Goal: Check status

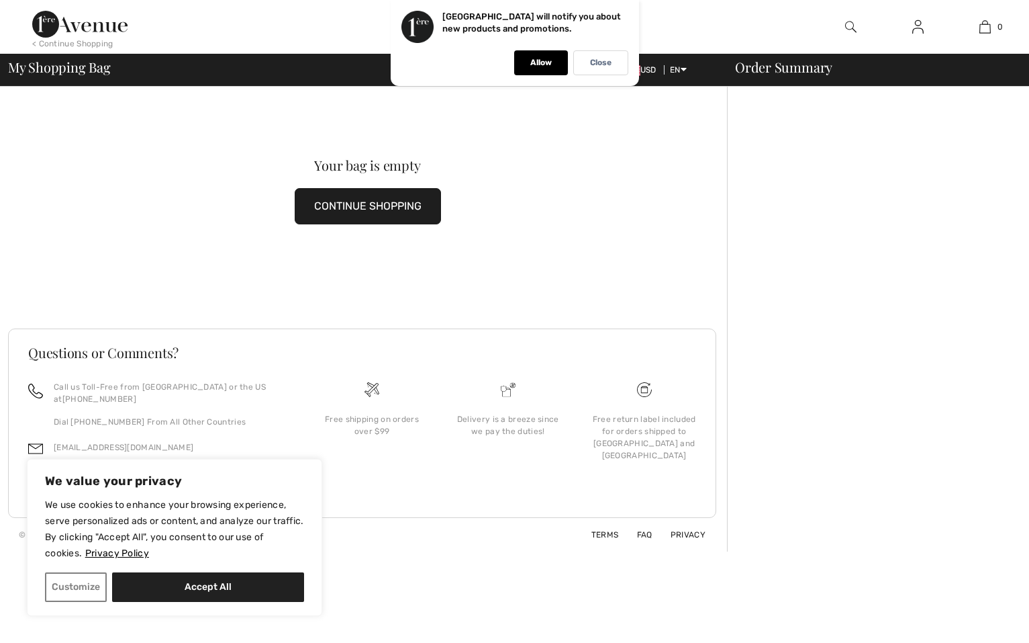
click at [920, 27] on img at bounding box center [918, 27] width 11 height 16
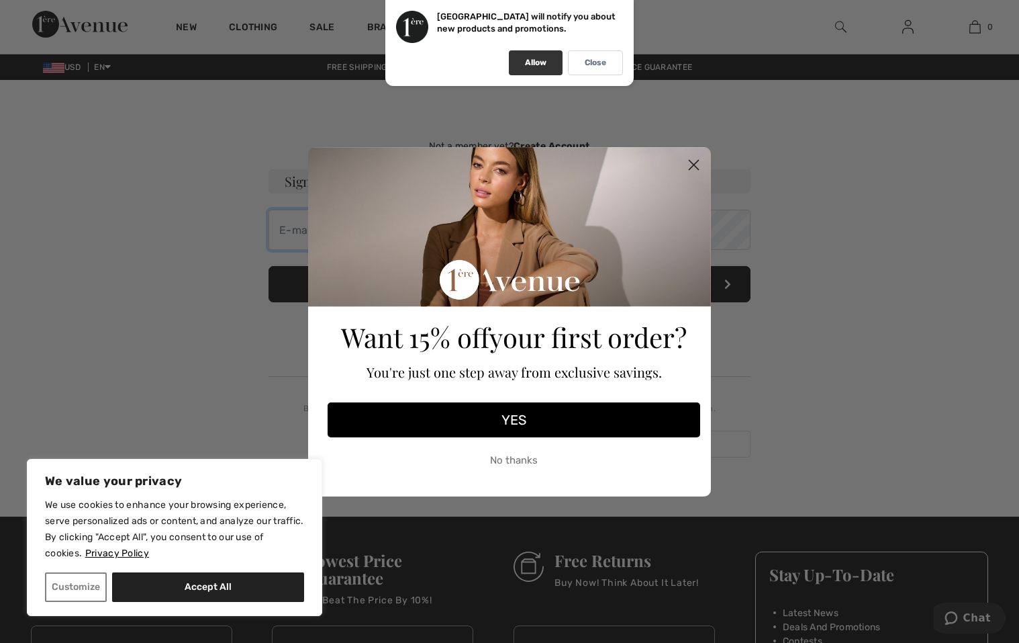
type input "[EMAIL_ADDRESS][DOMAIN_NAME]"
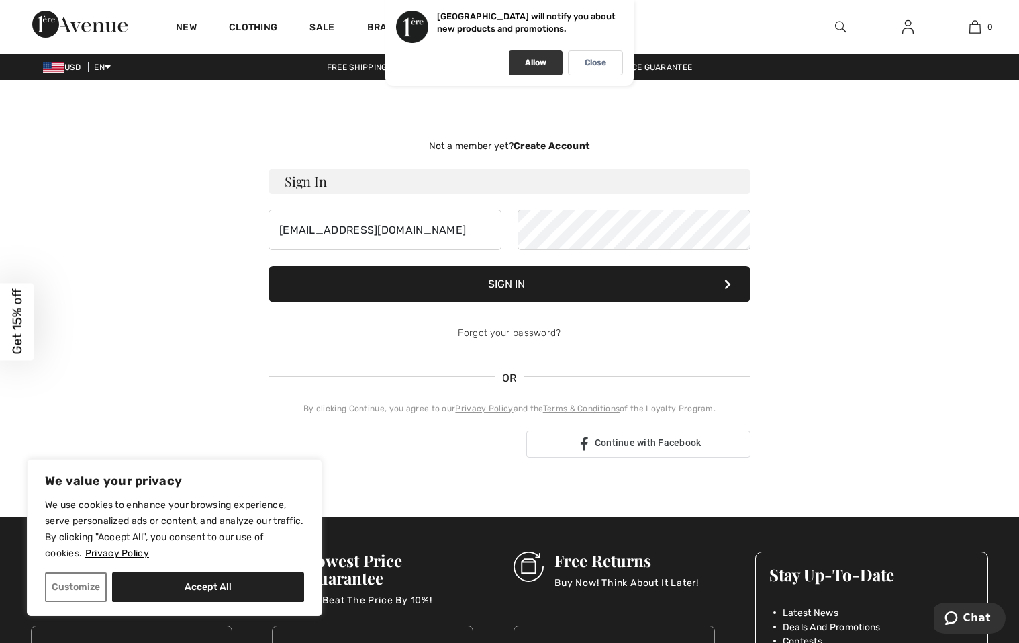
click at [536, 62] on p "Allow" at bounding box center [535, 63] width 21 height 10
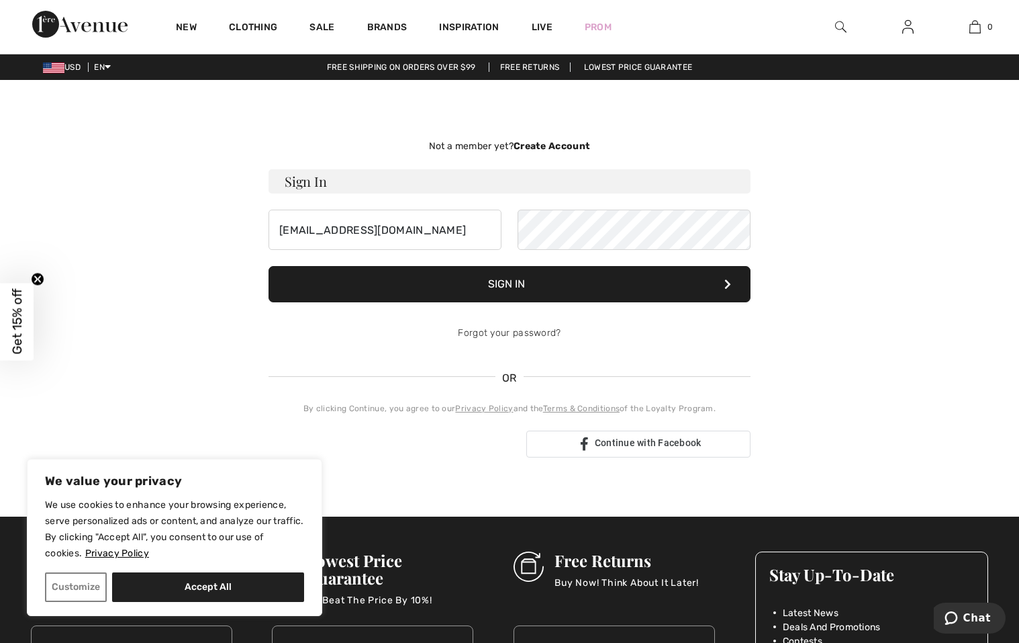
click at [480, 275] on button "Sign In" at bounding box center [510, 284] width 482 height 36
click at [498, 283] on button "Sign In" at bounding box center [510, 284] width 482 height 36
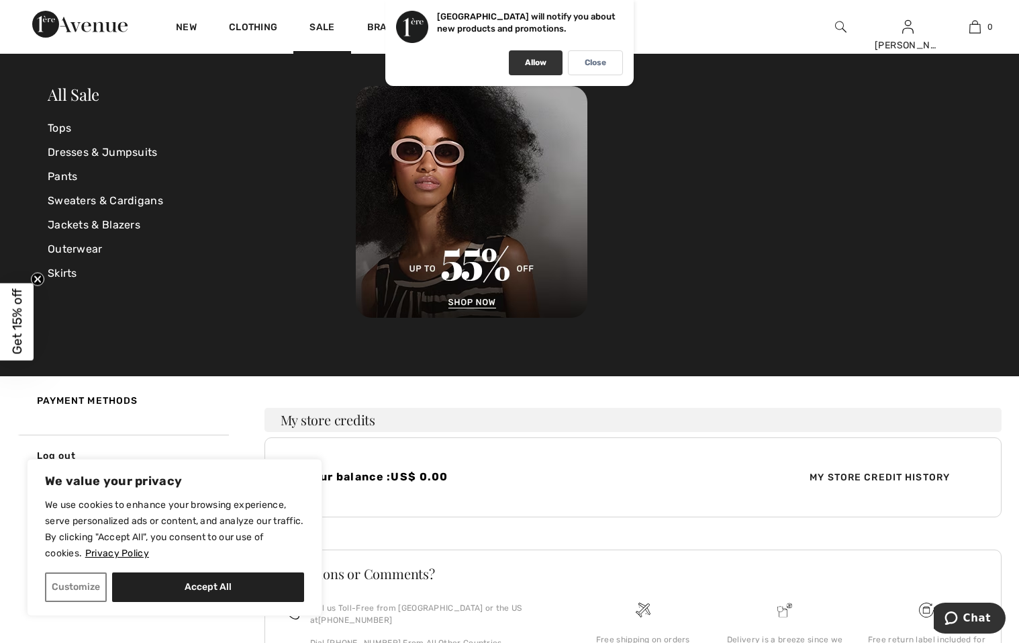
click at [520, 59] on div "Allow" at bounding box center [536, 62] width 54 height 25
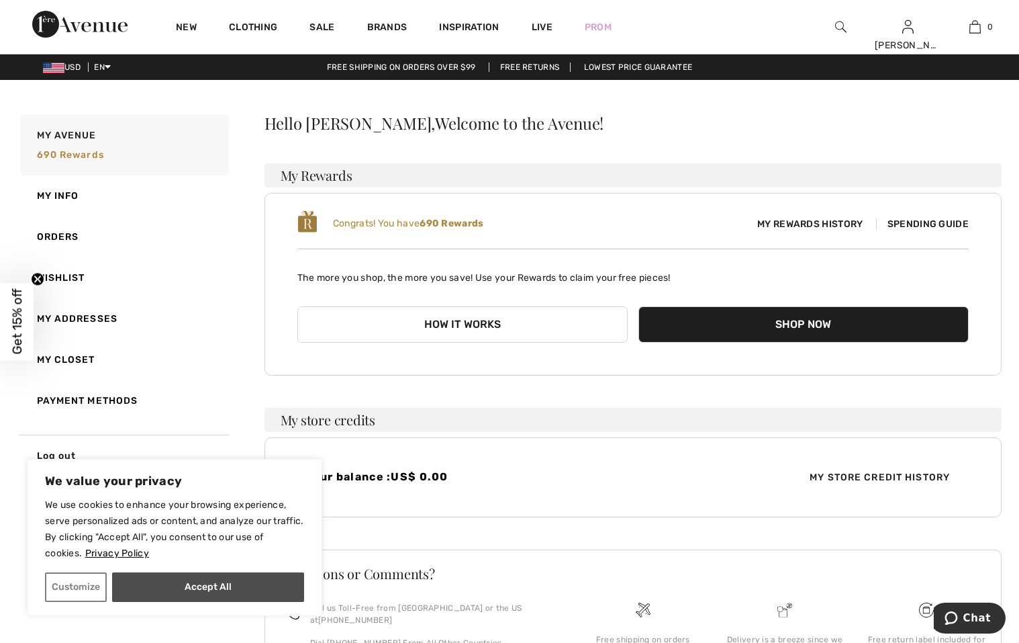
click at [216, 580] on button "Accept All" at bounding box center [208, 587] width 192 height 30
checkbox input "true"
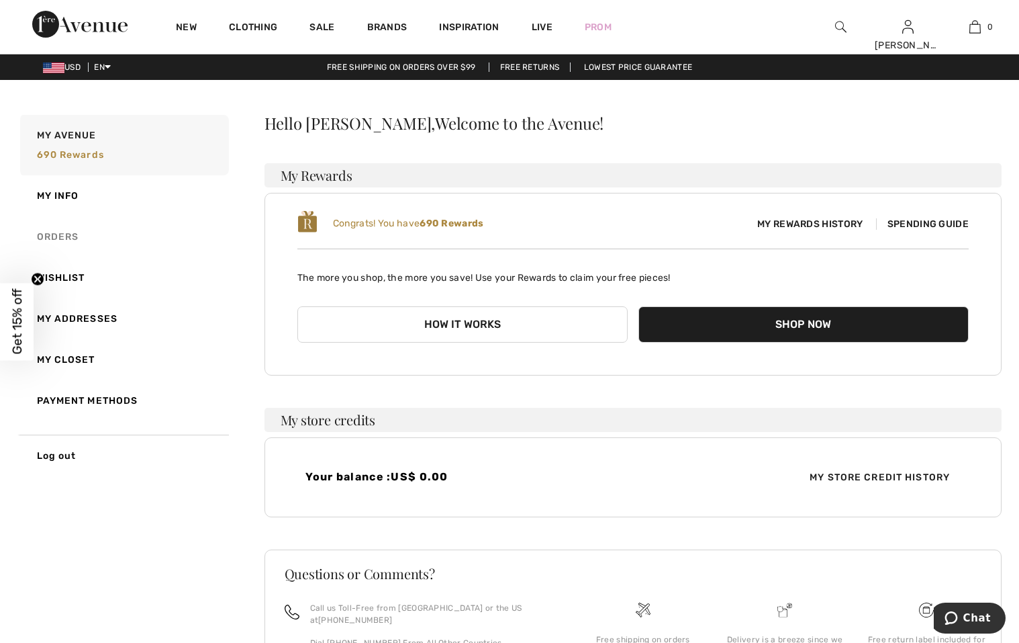
click at [66, 234] on link "Orders" at bounding box center [123, 236] width 212 height 41
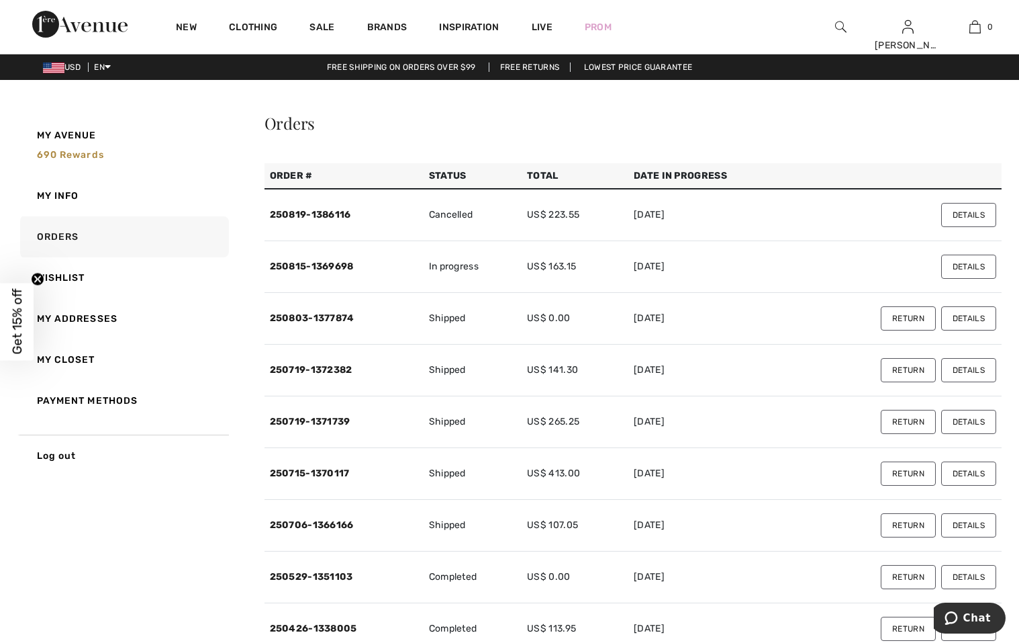
click at [338, 260] on td "250815-1369698" at bounding box center [344, 267] width 159 height 52
click at [337, 265] on link "250815-1369698" at bounding box center [312, 266] width 84 height 11
